Goal: Information Seeking & Learning: Find specific fact

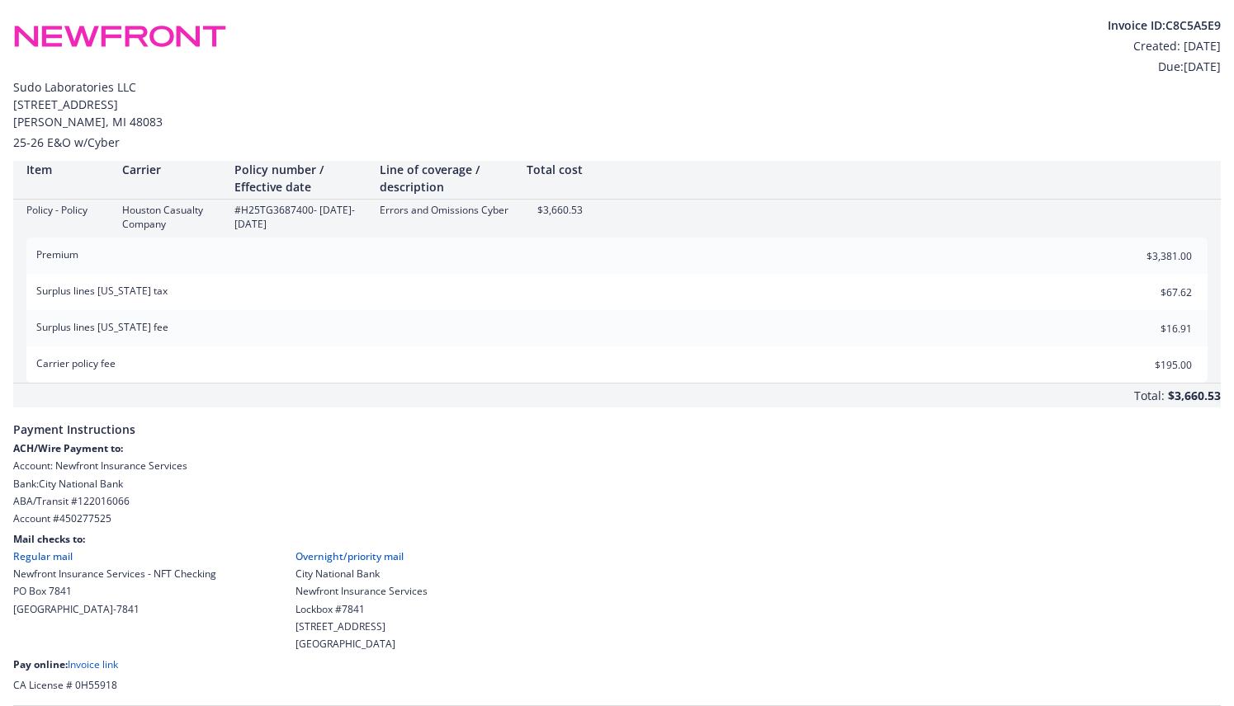
scroll to position [44, 0]
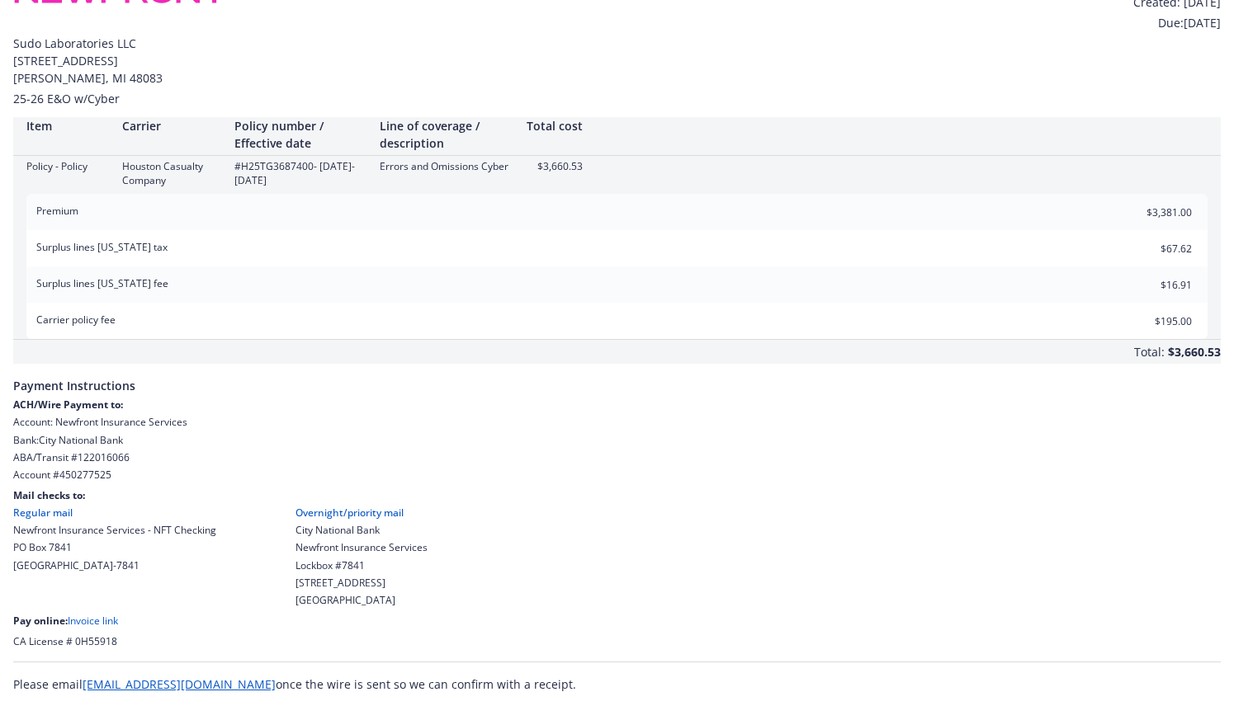
click at [92, 620] on link "Invoice link" at bounding box center [93, 621] width 50 height 14
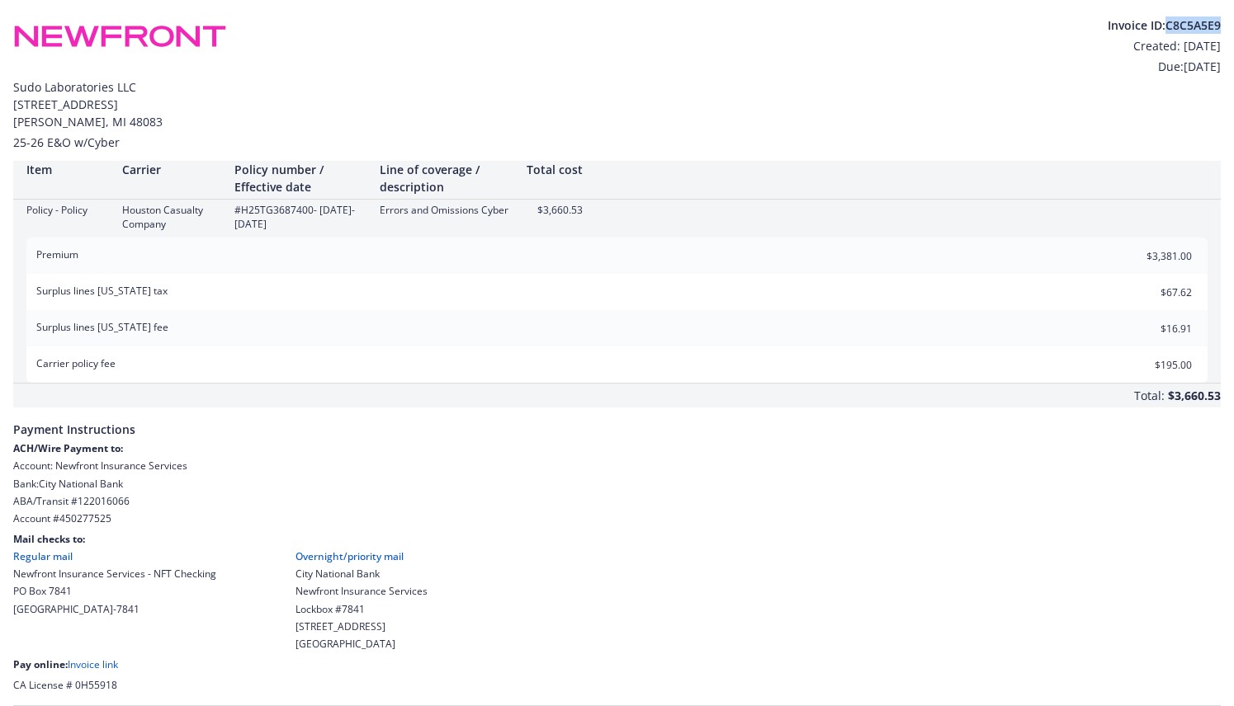
drag, startPoint x: 1165, startPoint y: 26, endPoint x: 1224, endPoint y: 26, distance: 58.6
click at [1224, 26] on div "Invoice ID: C8C5A5E9 Created: September 9, 2025 Due: September 30, 2025 Sudo La…" at bounding box center [617, 375] width 1234 height 750
copy div "C8C5A5E9"
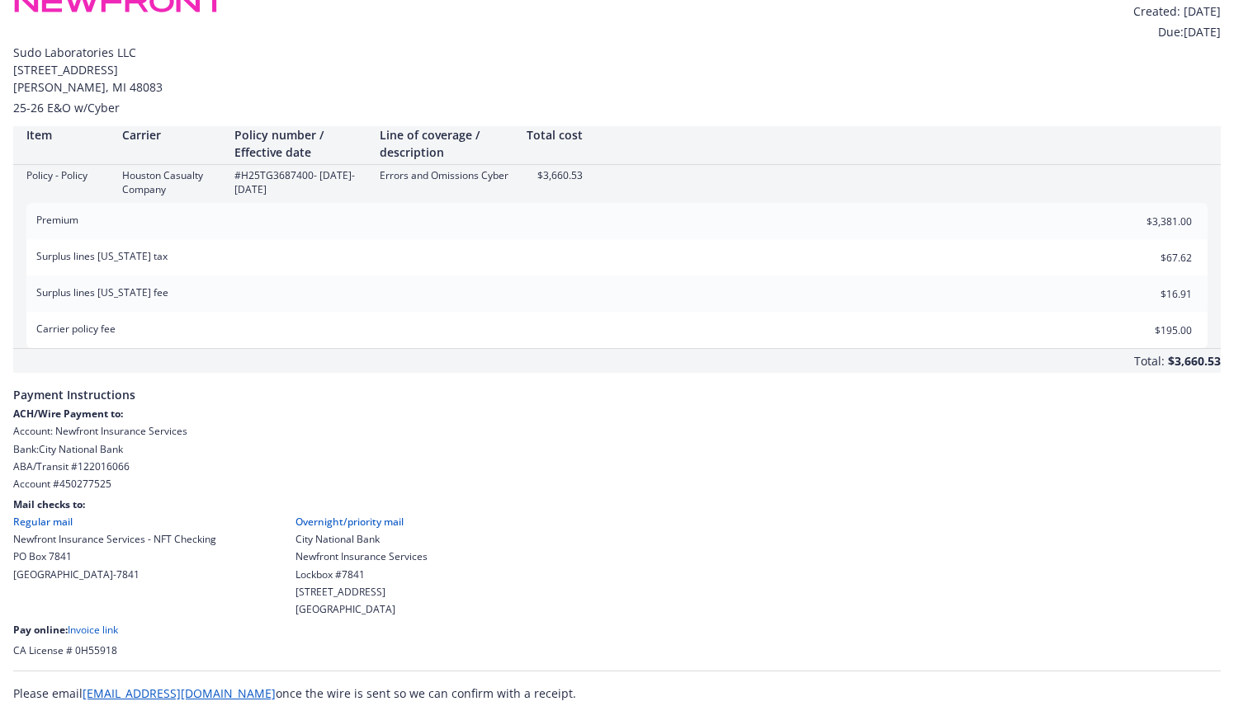
scroll to position [44, 0]
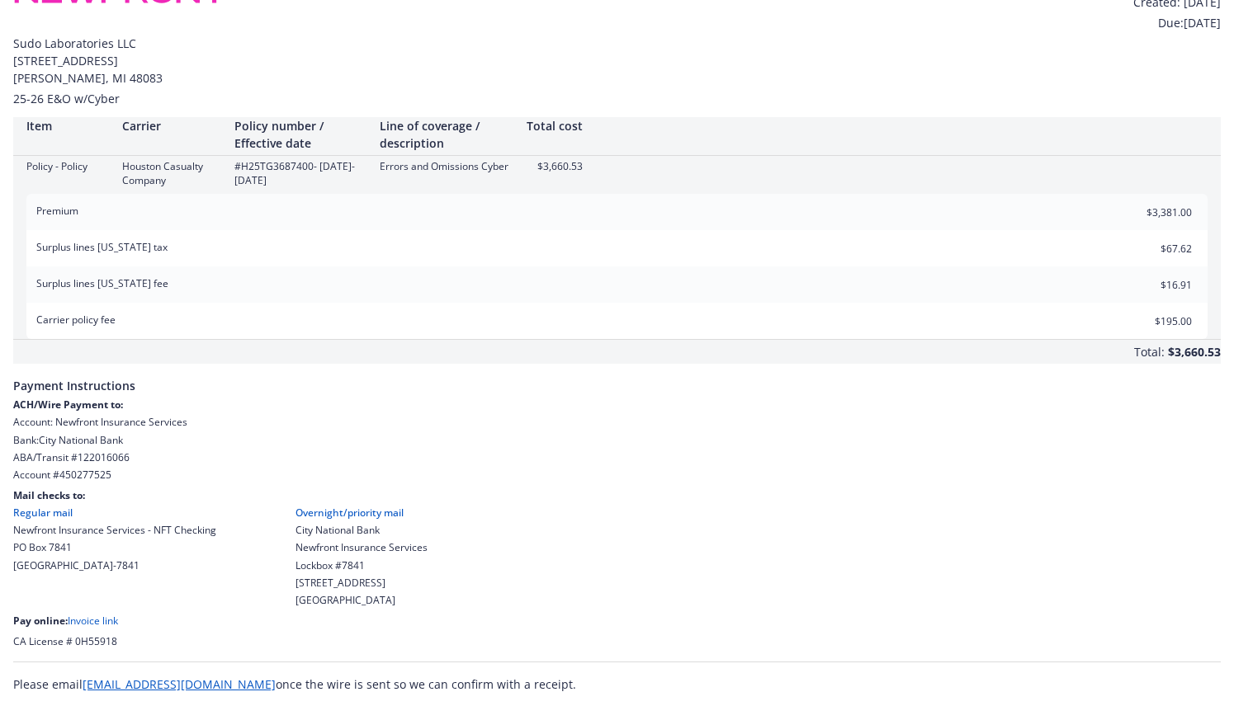
click at [71, 160] on div "Policy - Policy" at bounding box center [67, 166] width 83 height 14
drag, startPoint x: 26, startPoint y: 167, endPoint x: 511, endPoint y: 172, distance: 485.2
click at [511, 172] on div "Policy - Policy Houston Casualty Company #H25TG3687400 - 09/11/2025-09/30/2026 …" at bounding box center [616, 173] width 1207 height 28
copy div "Policy - Policy Houston Casualty Company #H25TG3687400 - 09/11/2025-09/30/2026 …"
drag, startPoint x: 111, startPoint y: 474, endPoint x: 60, endPoint y: 476, distance: 51.2
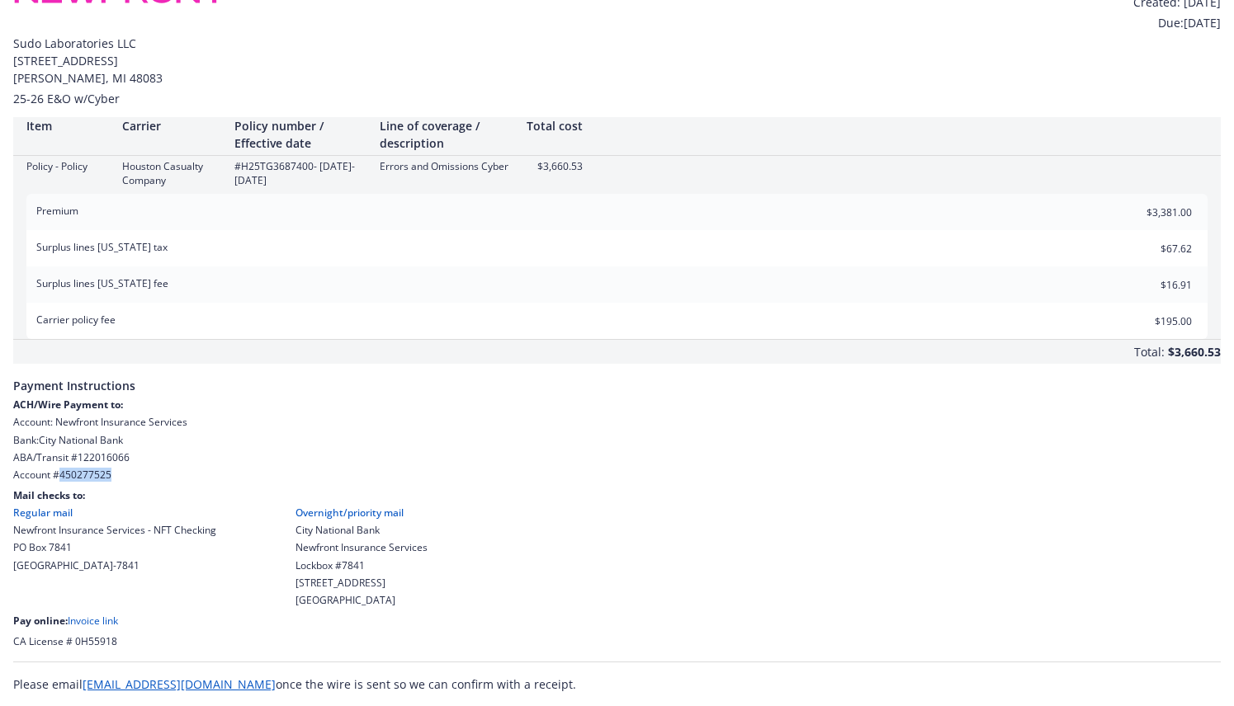
click at [60, 476] on div "Account # 450277525" at bounding box center [616, 475] width 1207 height 14
copy div "450277525"
drag, startPoint x: 1174, startPoint y: 352, endPoint x: 1219, endPoint y: 353, distance: 44.6
click at [1219, 353] on div "$3,660.53" at bounding box center [1194, 352] width 53 height 24
copy div "3,660.53"
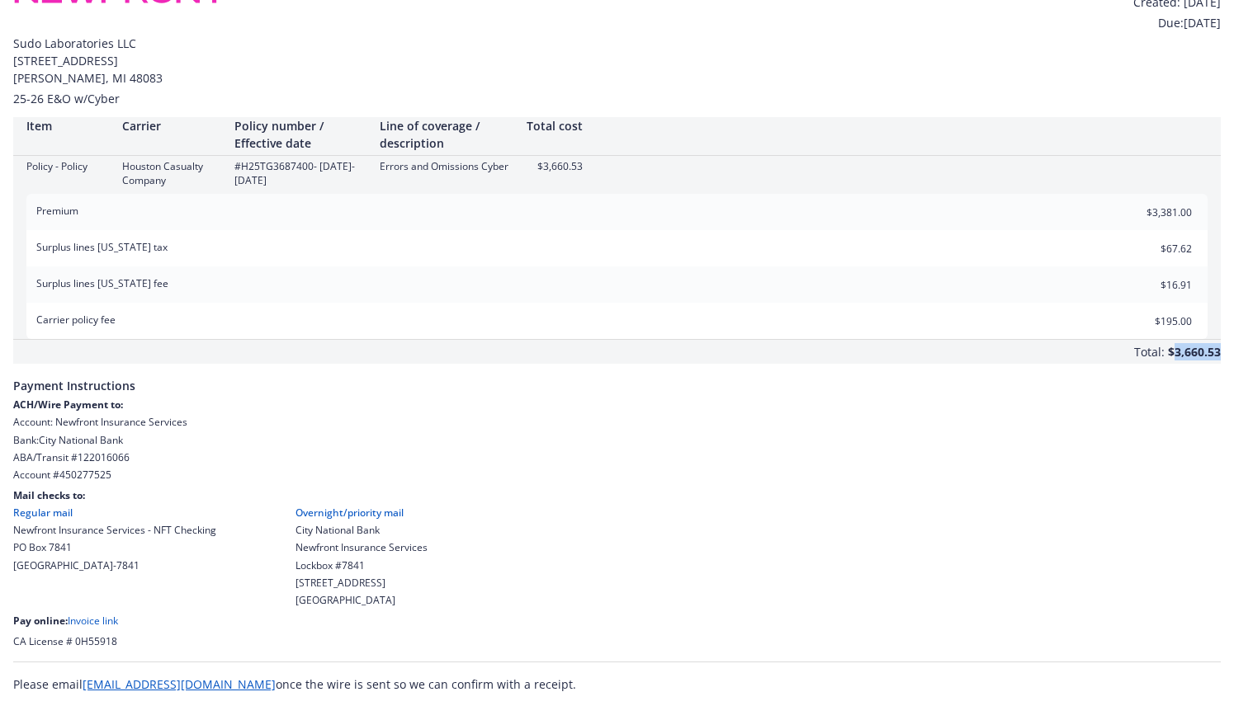
scroll to position [0, 0]
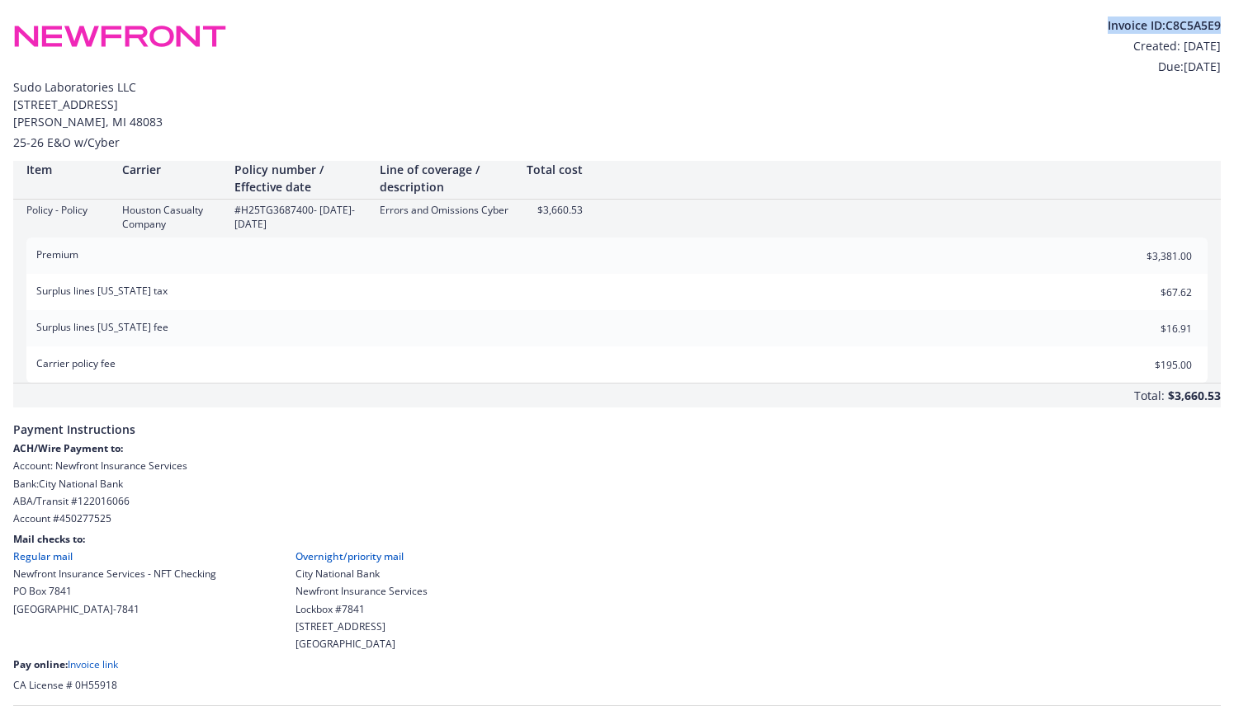
drag, startPoint x: 1102, startPoint y: 26, endPoint x: 1225, endPoint y: 29, distance: 123.0
click at [1225, 29] on div "Invoice ID: C8C5A5E9 Created: September 9, 2025 Due: September 30, 2025 Sudo La…" at bounding box center [617, 375] width 1234 height 750
copy div "Invoice ID: C8C5A5E9"
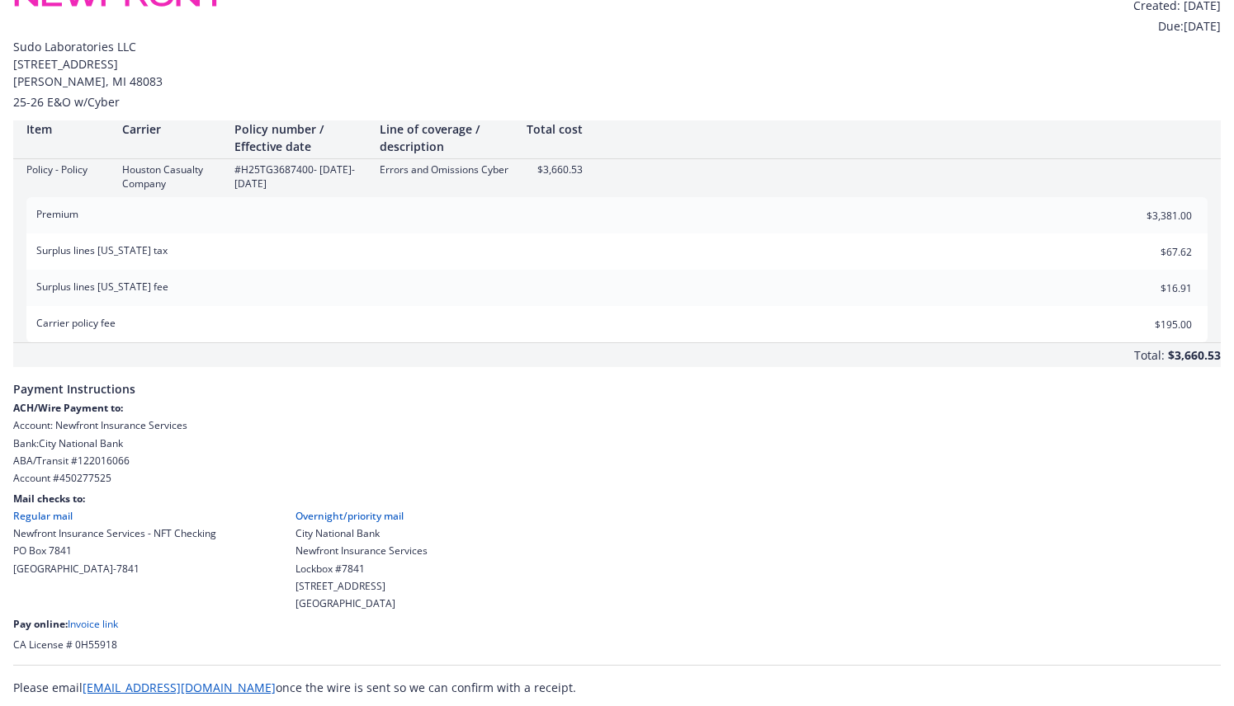
scroll to position [44, 0]
